Goal: Task Accomplishment & Management: Manage account settings

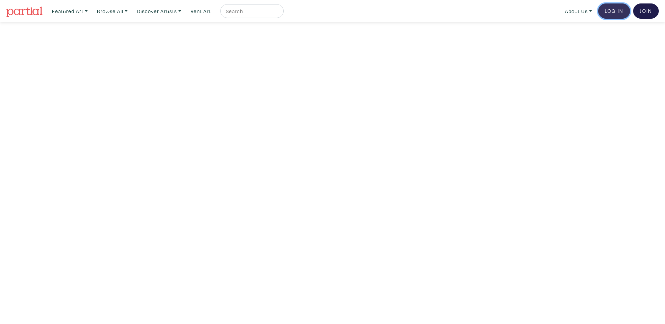
click at [615, 9] on link "Log In" at bounding box center [614, 10] width 32 height 15
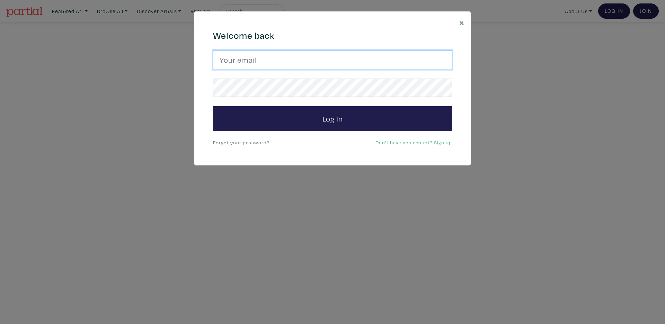
click at [316, 54] on input "email" at bounding box center [332, 60] width 239 height 19
type input "[EMAIL_ADDRESS][DOMAIN_NAME]"
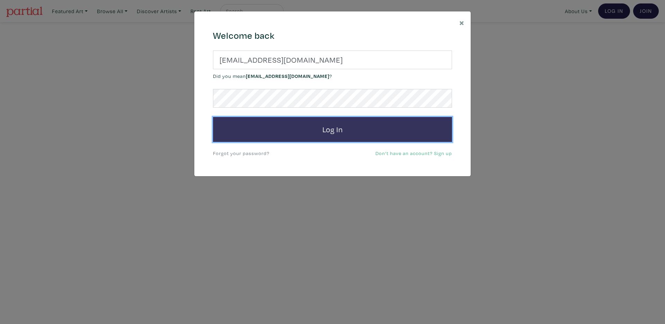
click at [296, 132] on button "Log In" at bounding box center [332, 129] width 239 height 25
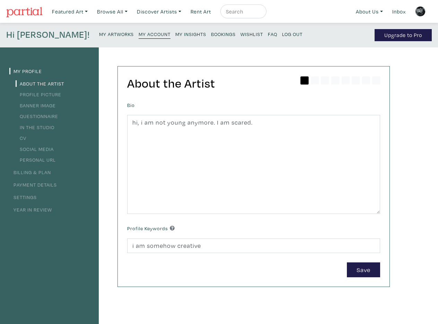
click at [399, 143] on div "My Profile About the Artist Profile Picture Banner Image Questionnaire In the S…" at bounding box center [219, 235] width 438 height 376
